Goal: Communication & Community: Answer question/provide support

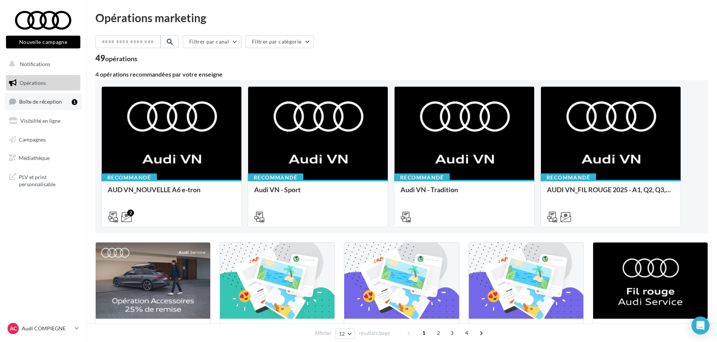
click at [42, 104] on span "Boîte de réception" at bounding box center [40, 101] width 43 height 6
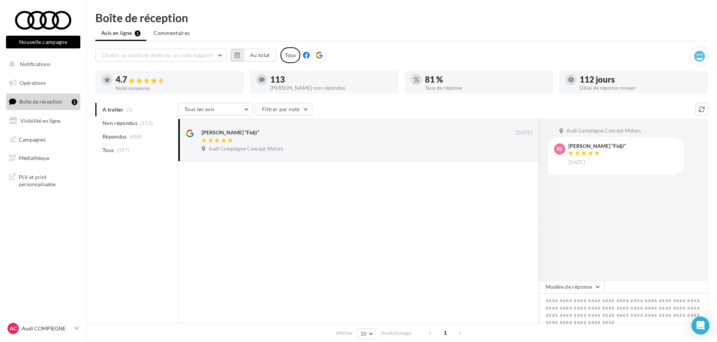
click at [238, 57] on icon "button" at bounding box center [237, 55] width 5 height 6
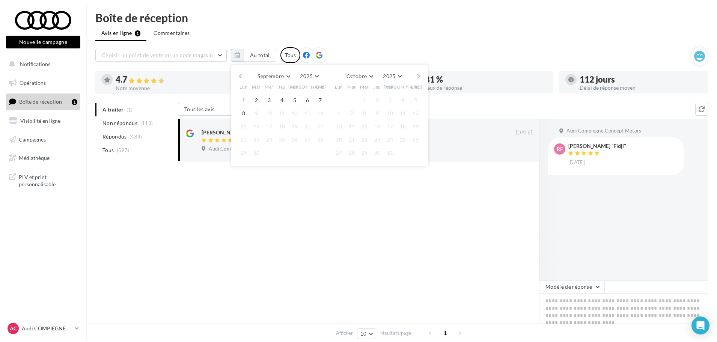
click at [241, 76] on button "button" at bounding box center [240, 76] width 6 height 11
click at [256, 98] on button "1" at bounding box center [256, 100] width 11 height 11
click at [419, 76] on button "button" at bounding box center [418, 76] width 6 height 11
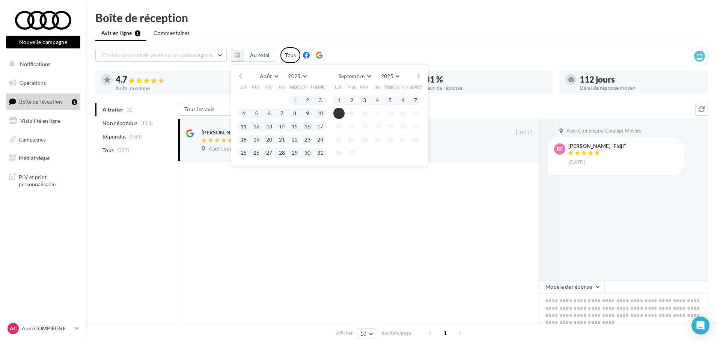
click at [338, 114] on button "8" at bounding box center [338, 113] width 11 height 11
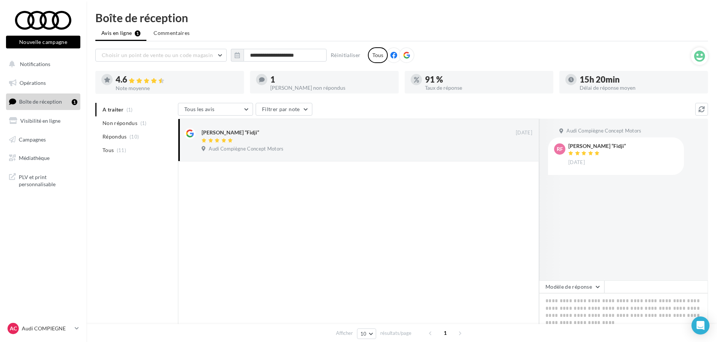
drag, startPoint x: 582, startPoint y: 80, endPoint x: 634, endPoint y: 81, distance: 51.8
click at [634, 80] on div "15h 20min" at bounding box center [640, 79] width 122 height 8
click at [110, 244] on div "A traiter (1) Non répondus (1) Répondus (10) Tous (11) Tous les avis Tous les a…" at bounding box center [401, 242] width 613 height 278
click at [573, 305] on textarea at bounding box center [623, 316] width 169 height 47
paste textarea "**********"
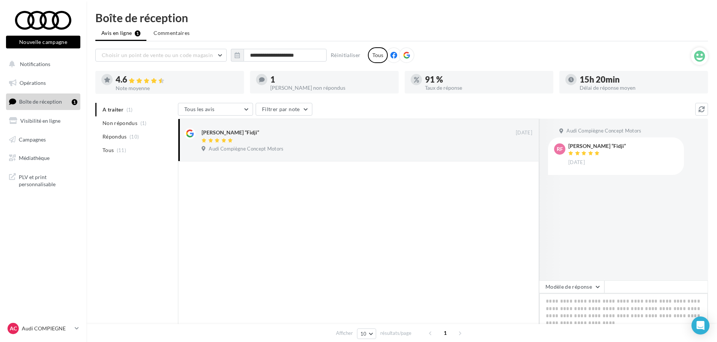
type textarea "**********"
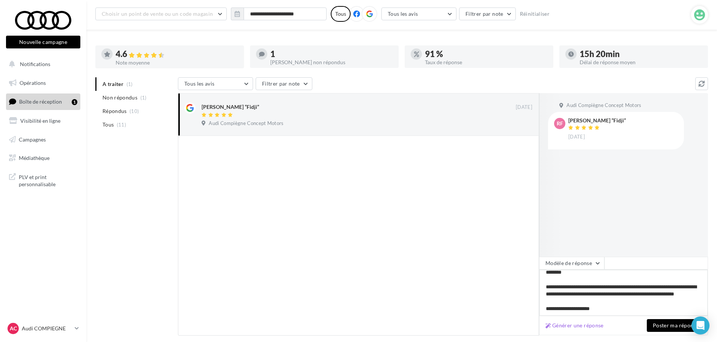
scroll to position [71, 0]
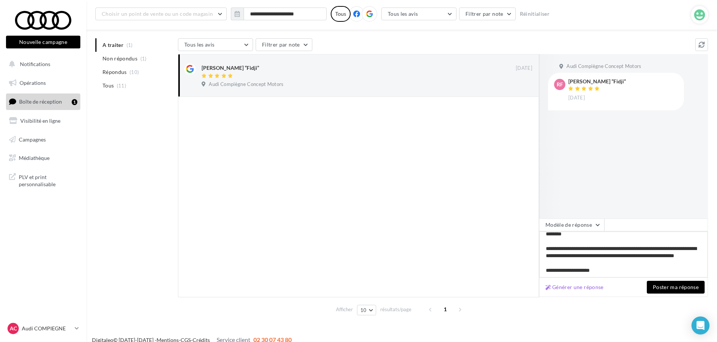
type textarea "**********"
click at [667, 287] on button "Poster ma réponse" at bounding box center [676, 287] width 58 height 13
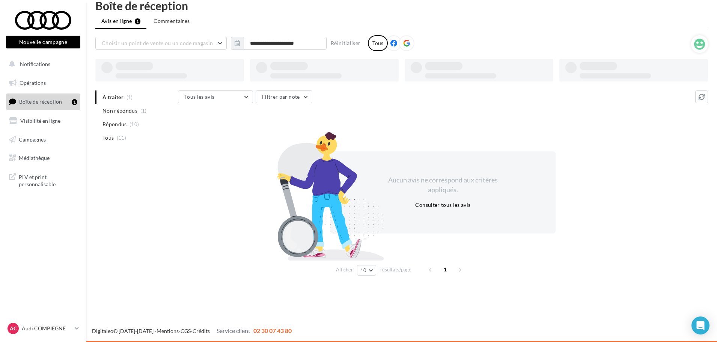
scroll to position [12, 0]
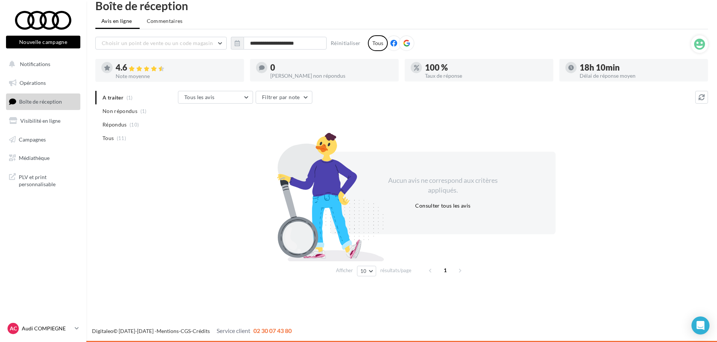
click at [41, 328] on p "Audi COMPIEGNE" at bounding box center [47, 329] width 50 height 8
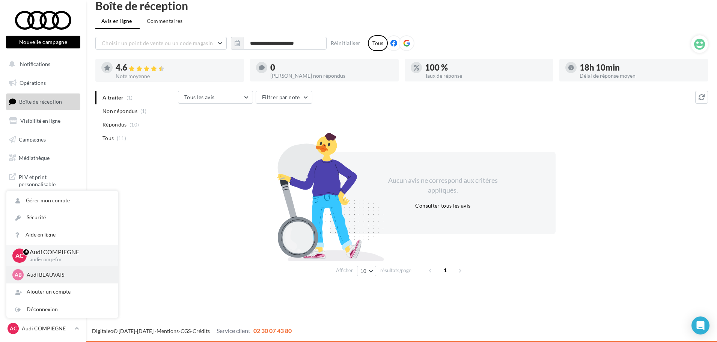
click at [51, 274] on p "Audi BEAUVAIS" at bounding box center [68, 275] width 83 height 8
